Goal: Information Seeking & Learning: Compare options

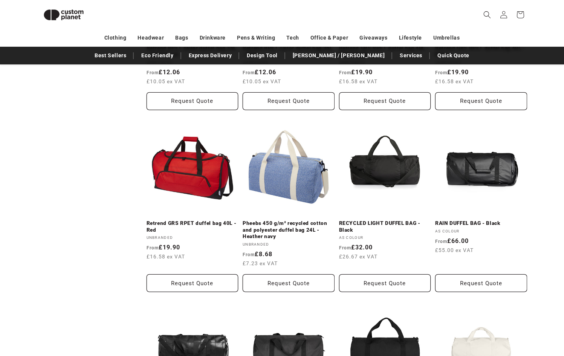
scroll to position [566, 0]
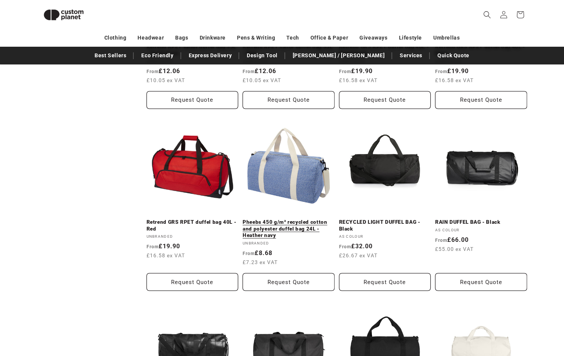
click at [296, 219] on link "Pheebs 450 g/m² recycled cotton and polyester duffel bag 24L - Heather navy" at bounding box center [288, 229] width 92 height 20
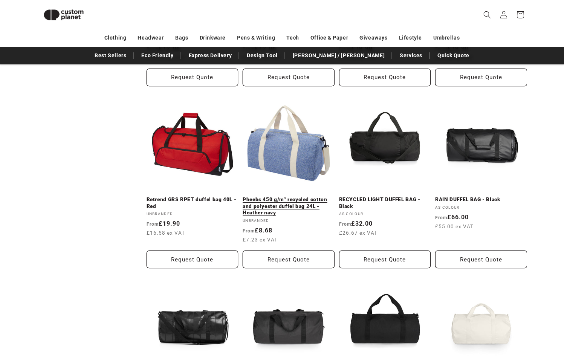
scroll to position [591, 0]
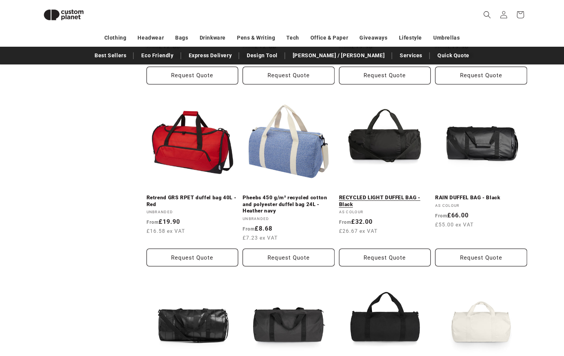
click at [396, 194] on link "RECYCLED LIGHT DUFFEL BAG - Black" at bounding box center [385, 200] width 92 height 13
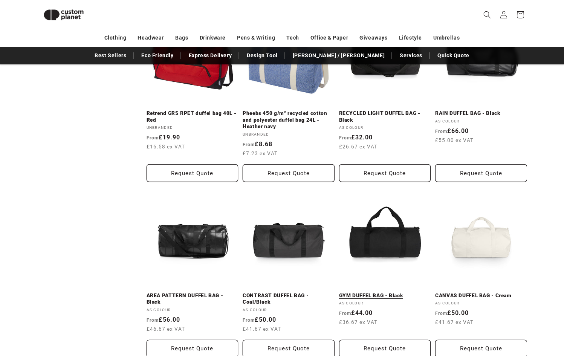
scroll to position [679, 0]
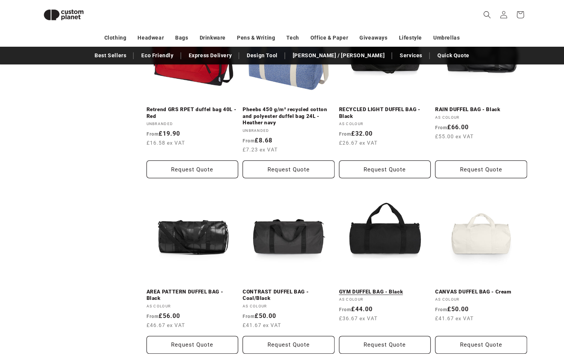
click at [392, 288] on link "GYM DUFFEL BAG - Black" at bounding box center [385, 291] width 92 height 7
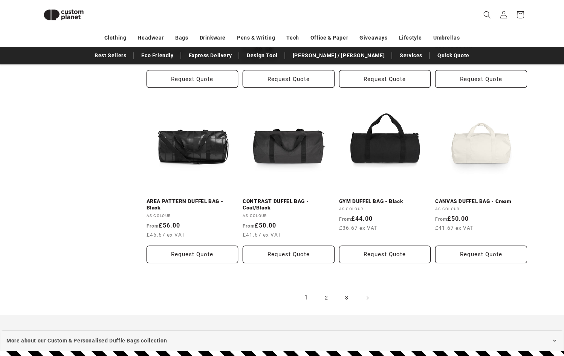
scroll to position [780, 0]
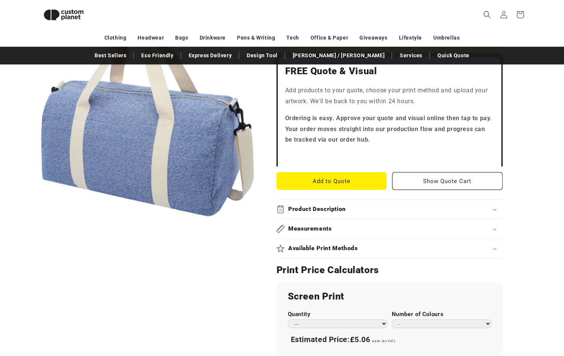
scroll to position [221, 0]
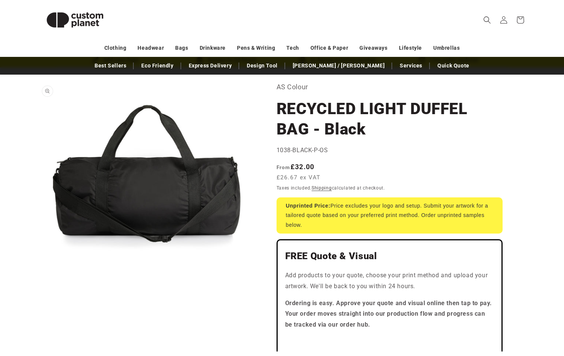
scroll to position [49, 0]
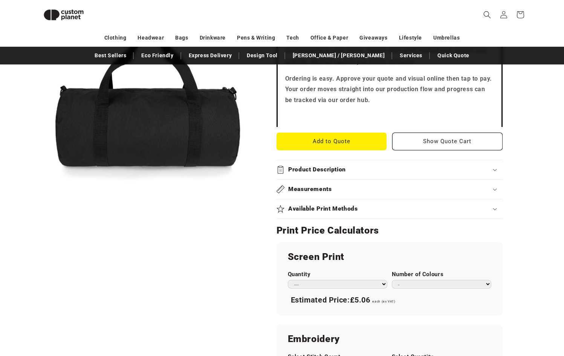
scroll to position [240, 0]
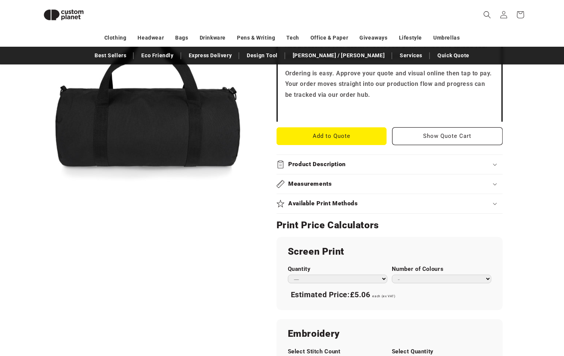
click at [334, 168] on summary "Product Description" at bounding box center [389, 164] width 226 height 19
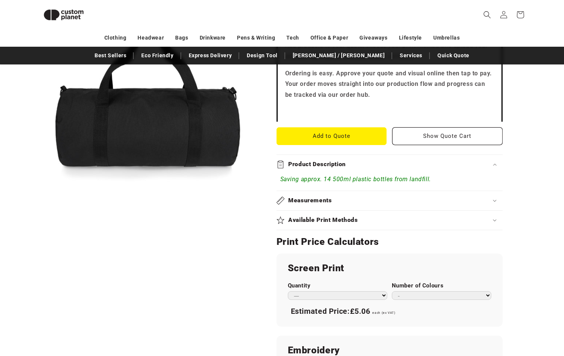
click at [334, 165] on h2 "Product Description" at bounding box center [317, 164] width 58 height 8
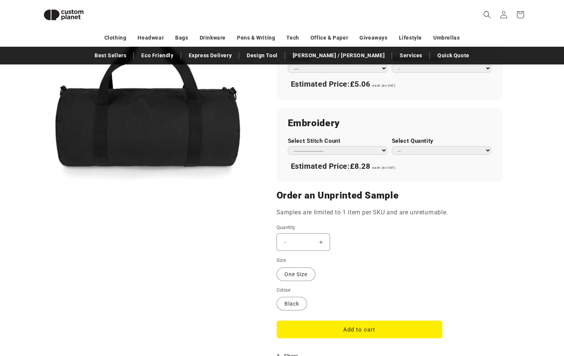
scroll to position [462, 0]
